Goal: Book appointment/travel/reservation

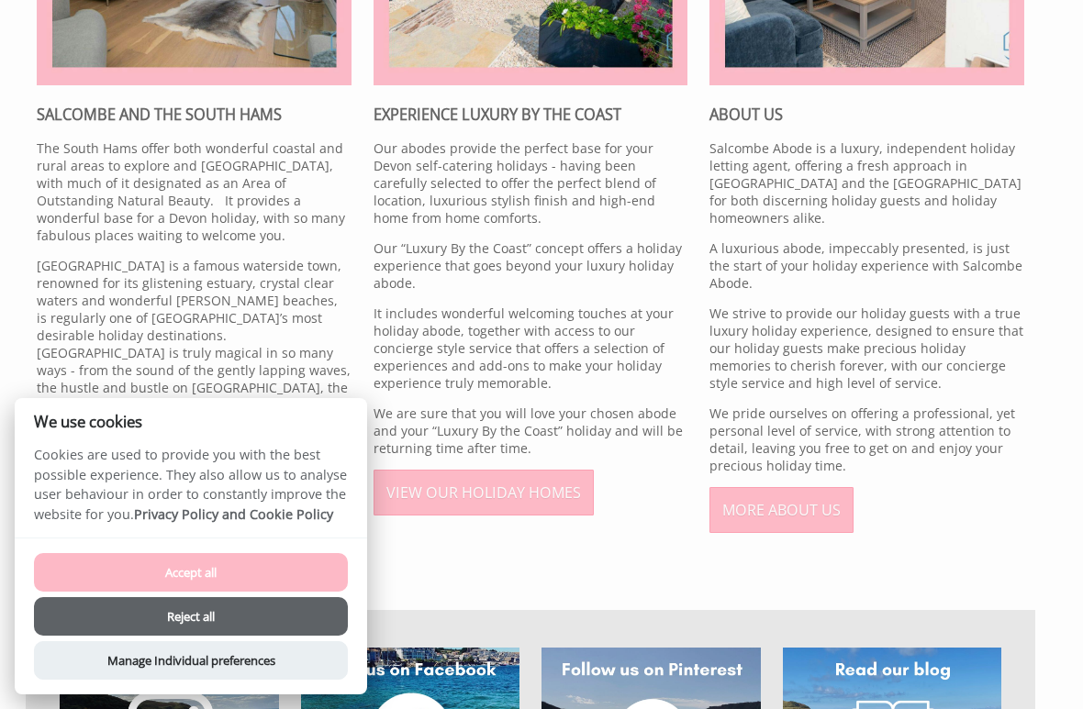
scroll to position [819, 0]
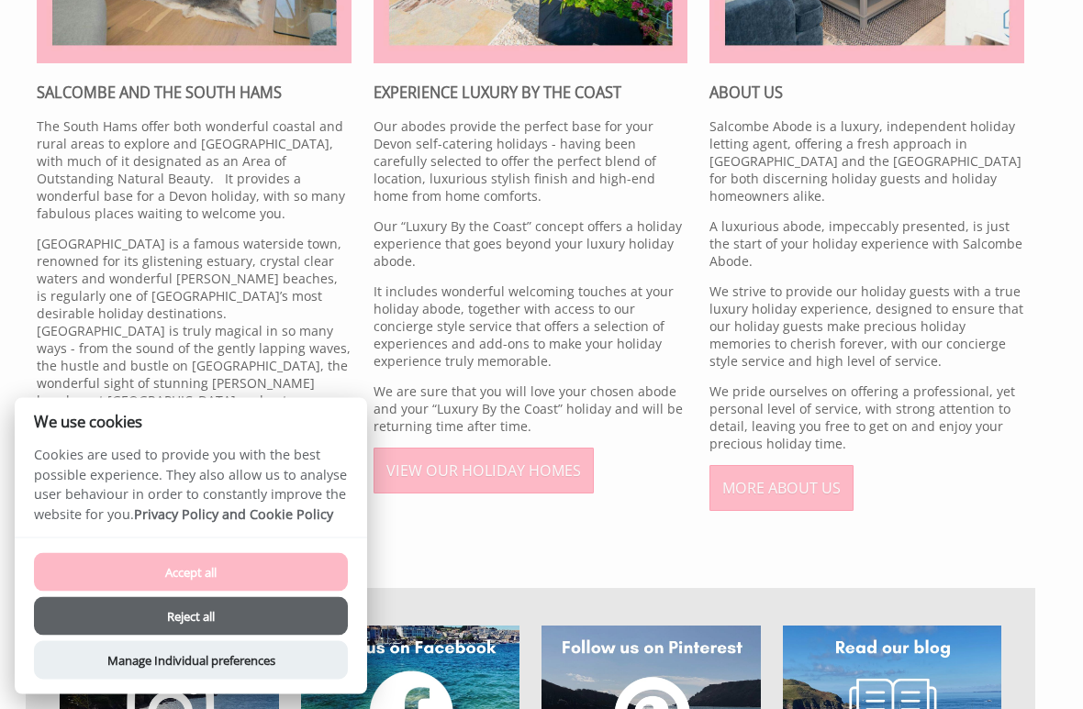
click at [117, 566] on button "Accept all" at bounding box center [191, 572] width 314 height 39
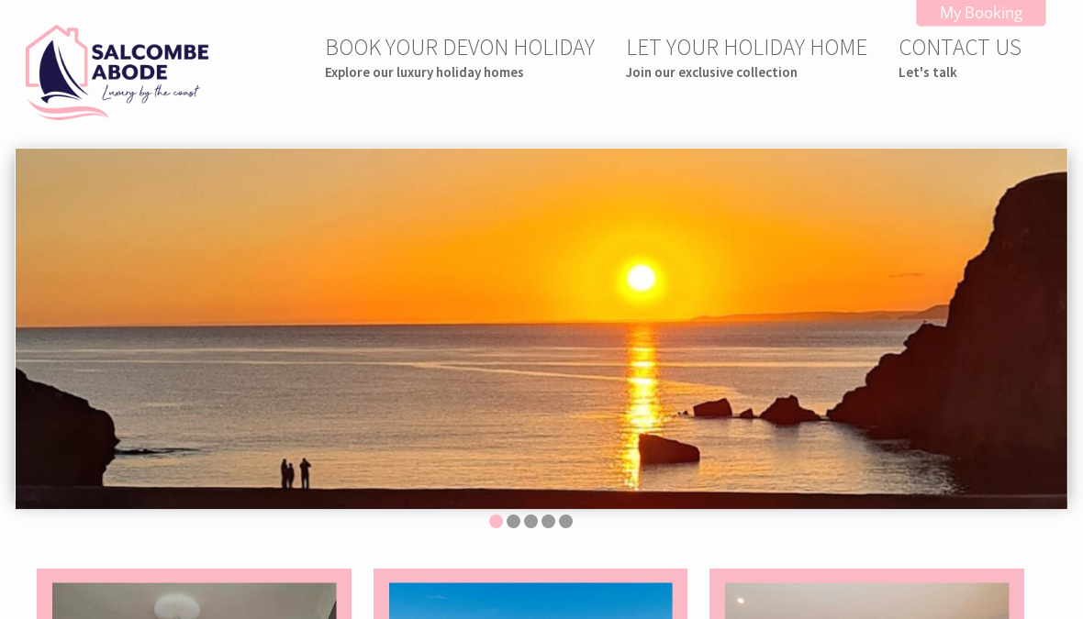
click at [362, 66] on small "Explore our luxury holiday homes" at bounding box center [460, 71] width 270 height 17
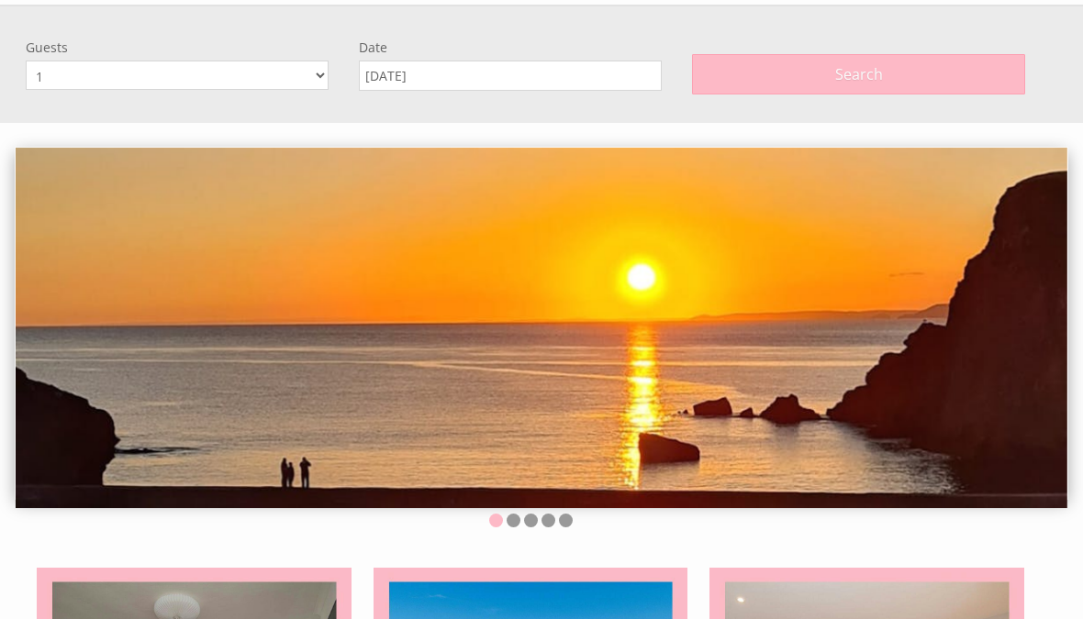
scroll to position [147, 0]
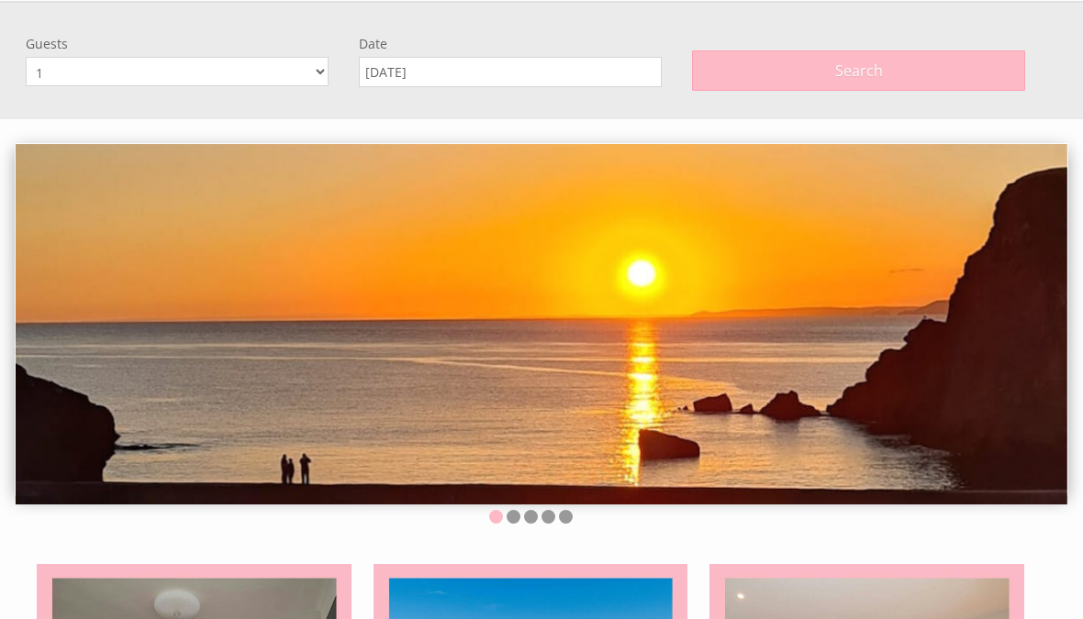
click at [86, 73] on select "1 2 3 4 5 6 7 8 9 10 11 12" at bounding box center [177, 71] width 303 height 29
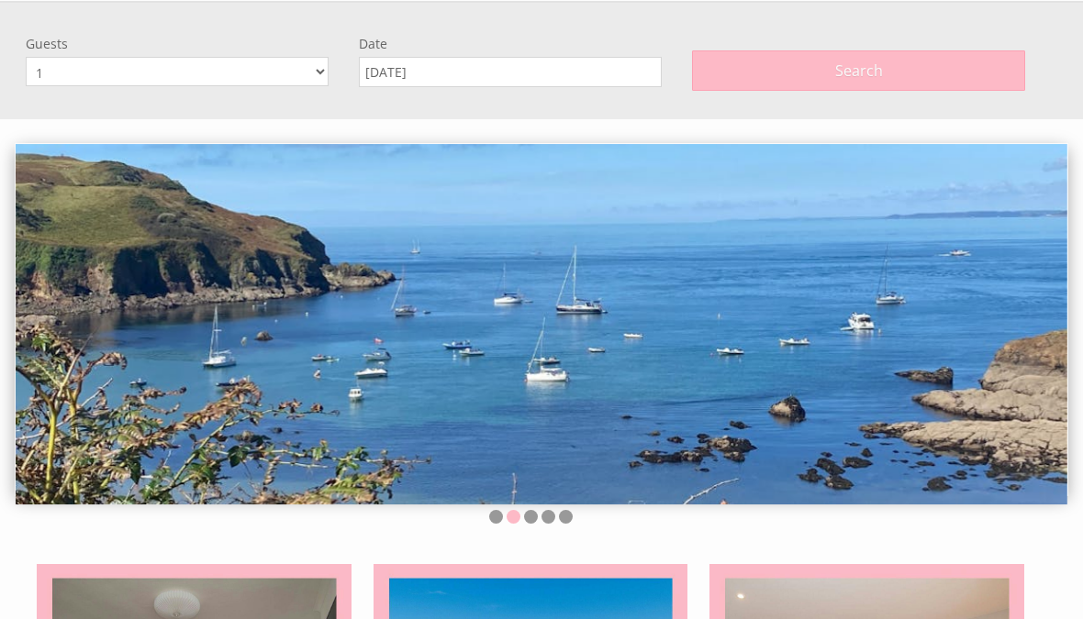
select select "3"
click at [491, 79] on input "[DATE]" at bounding box center [510, 72] width 303 height 30
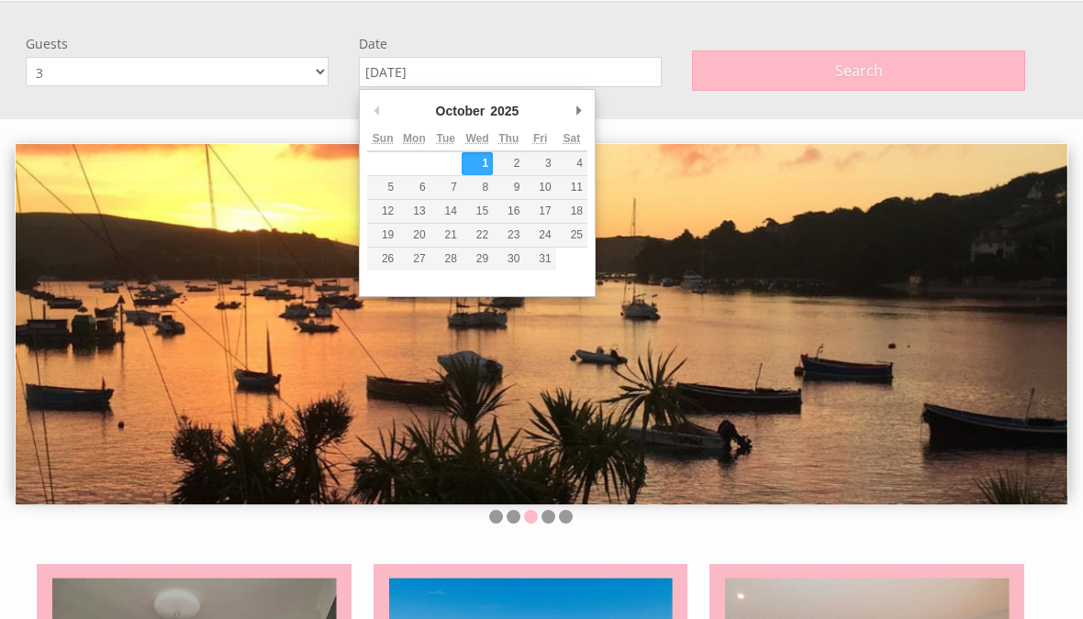
type input "[DATE]"
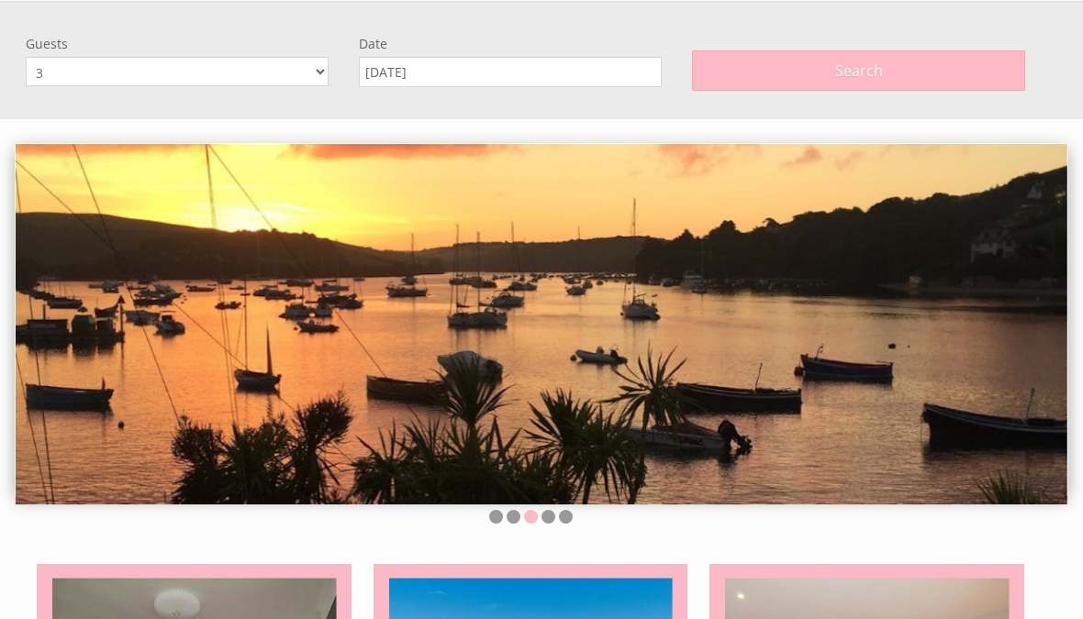
click at [879, 76] on span "Search" at bounding box center [859, 71] width 48 height 20
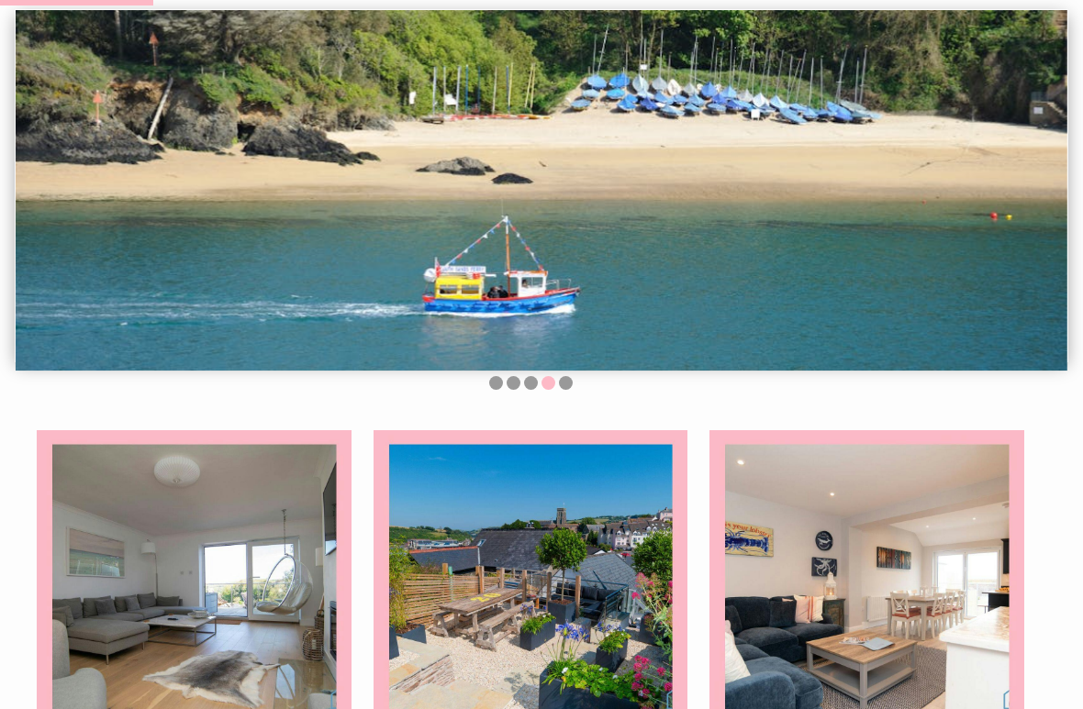
scroll to position [327, 0]
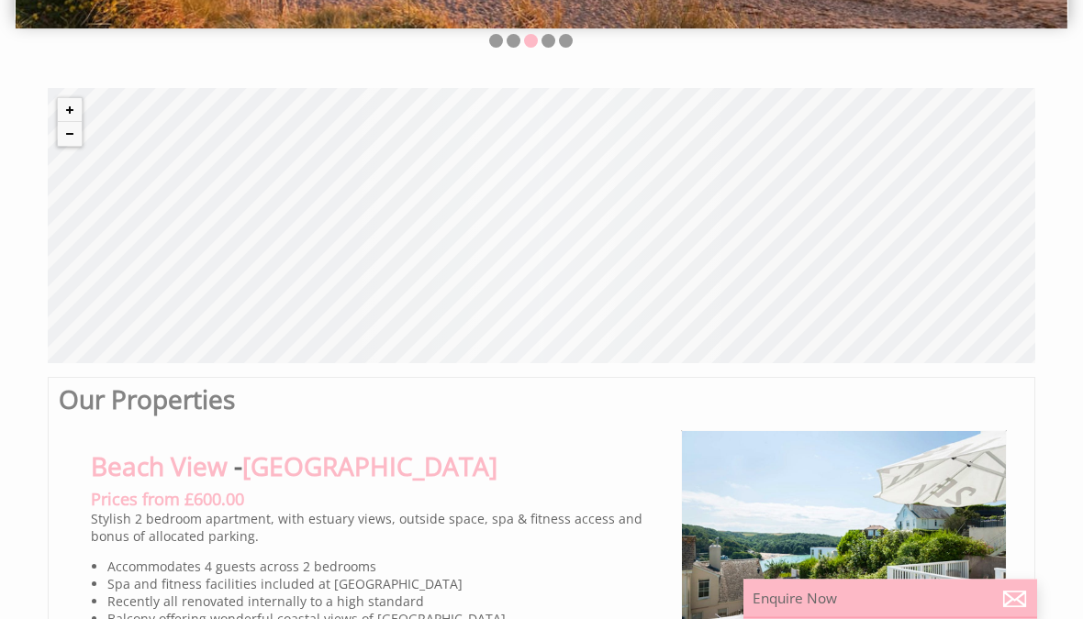
scroll to position [453, 0]
